Goal: Task Accomplishment & Management: Use online tool/utility

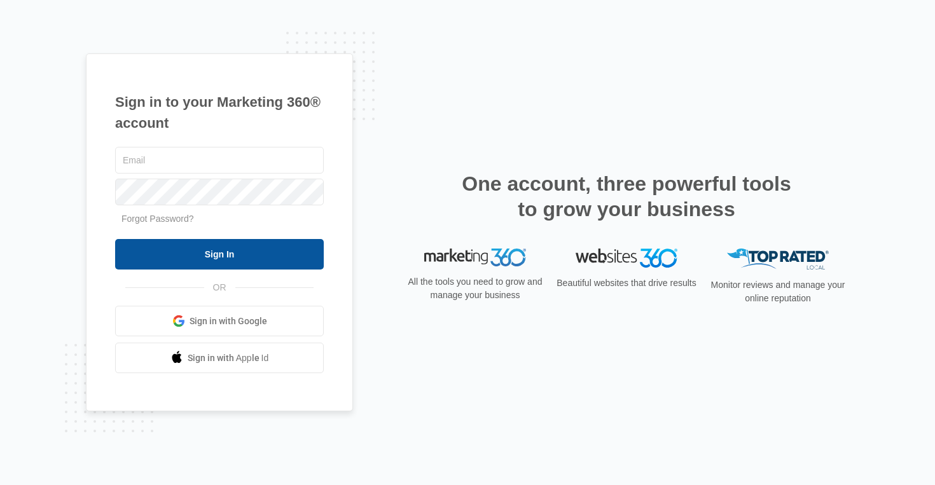
type input "jaden.daher@madwire.com"
click at [242, 241] on input "Sign In" at bounding box center [219, 254] width 209 height 31
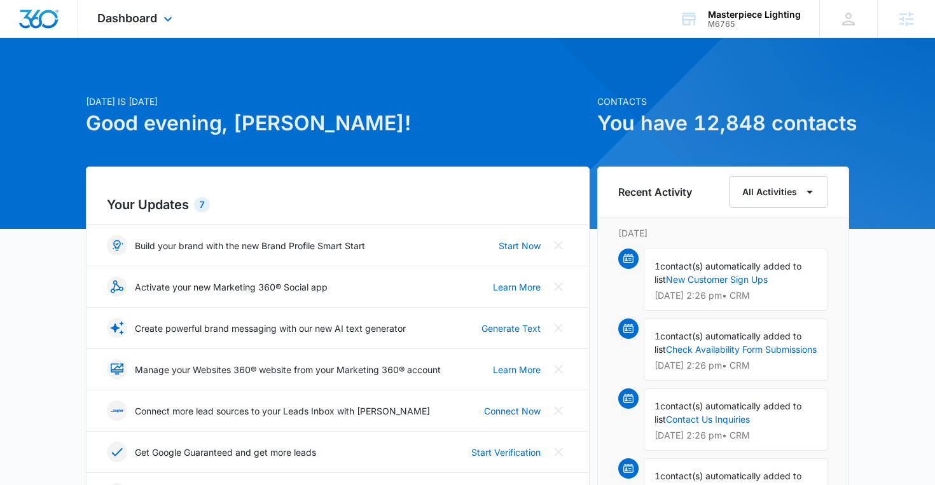
click at [160, 24] on div "Dashboard Apps Reputation Websites Forms CRM Email Social Shop Content Ads Inte…" at bounding box center [136, 19] width 116 height 38
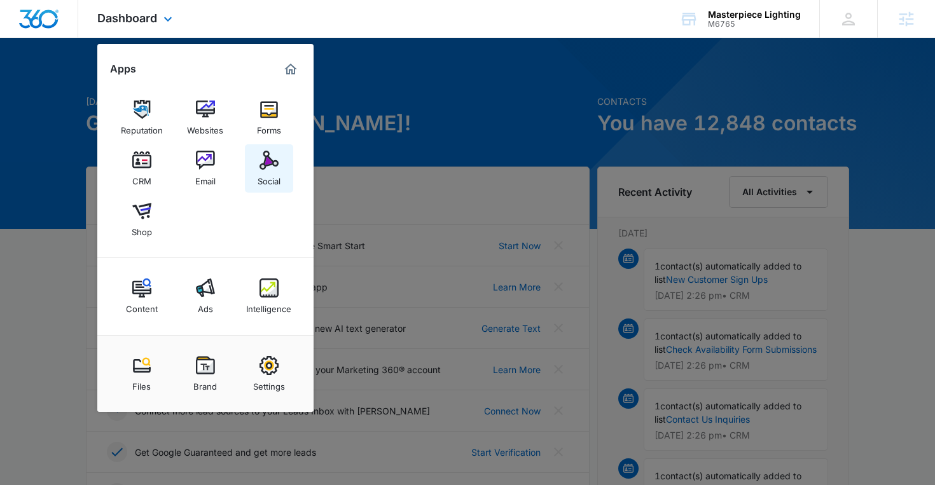
click at [261, 164] on img at bounding box center [268, 160] width 19 height 19
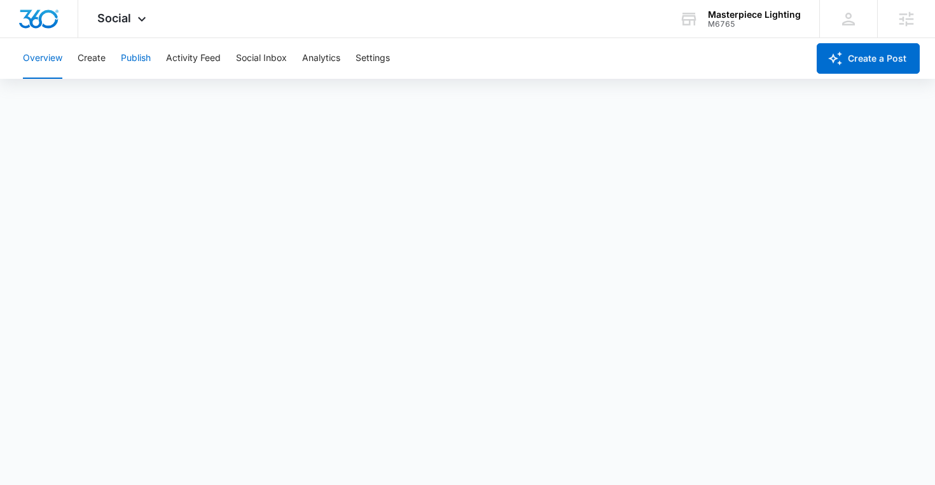
click at [137, 50] on button "Publish" at bounding box center [136, 58] width 30 height 41
